Goal: Check status

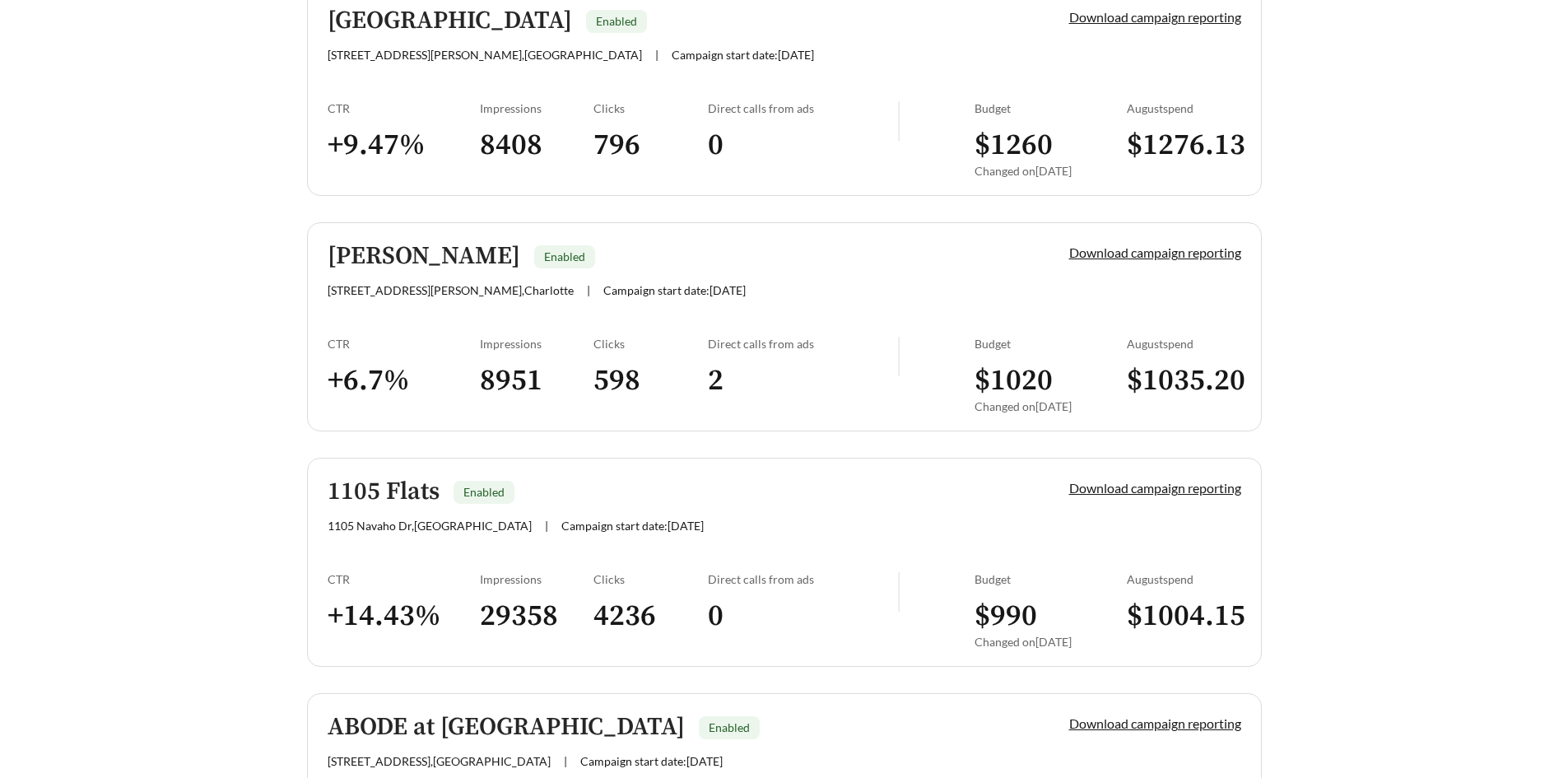
scroll to position [495, 0]
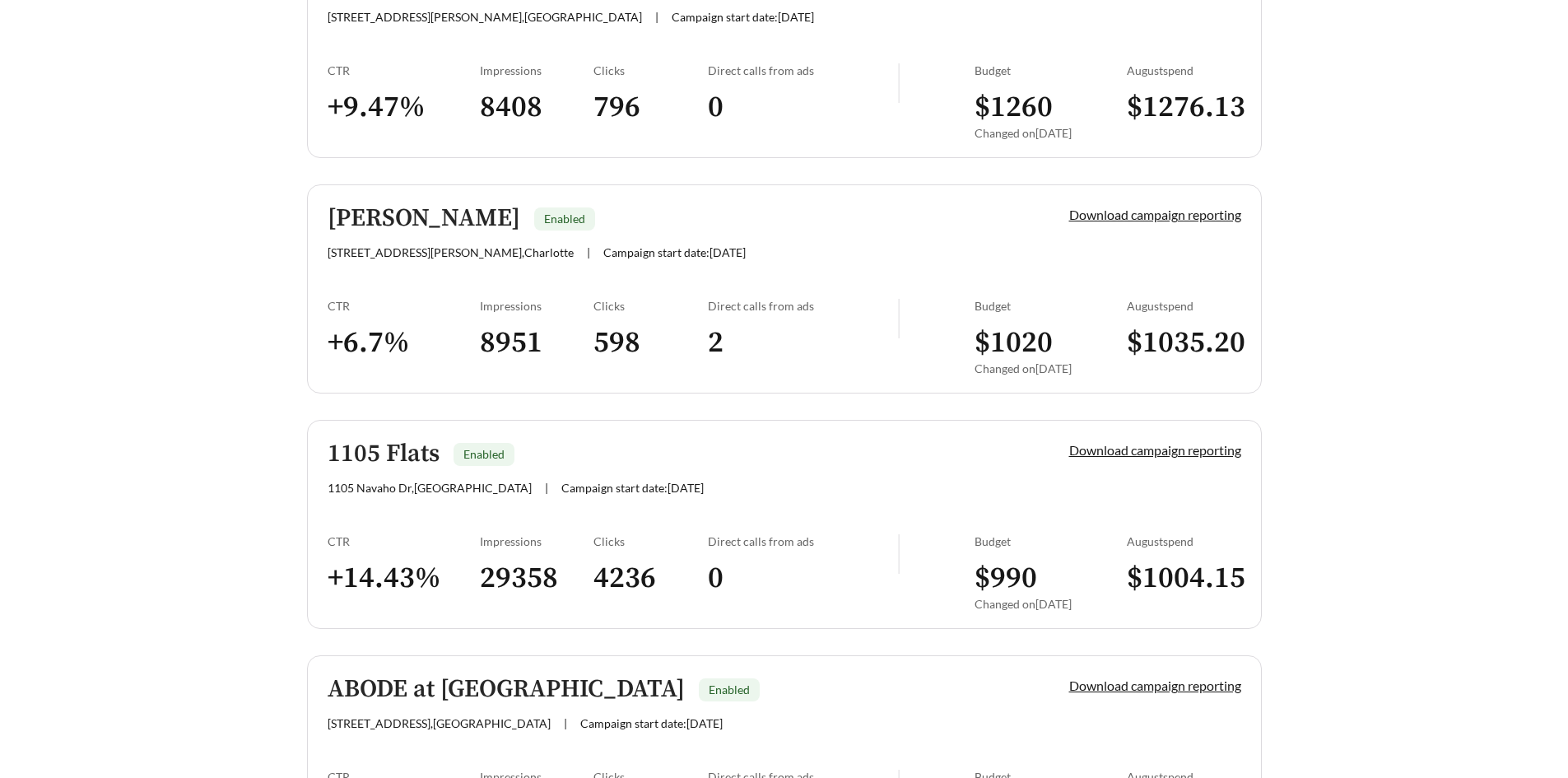
drag, startPoint x: 123, startPoint y: 444, endPoint x: 124, endPoint y: 452, distance: 8.1
click at [123, 445] on main "**********" at bounding box center [784, 695] width 1568 height 2275
click at [385, 449] on h5 "1105 Flats" at bounding box center [384, 455] width 112 height 27
